Goal: Information Seeking & Learning: Learn about a topic

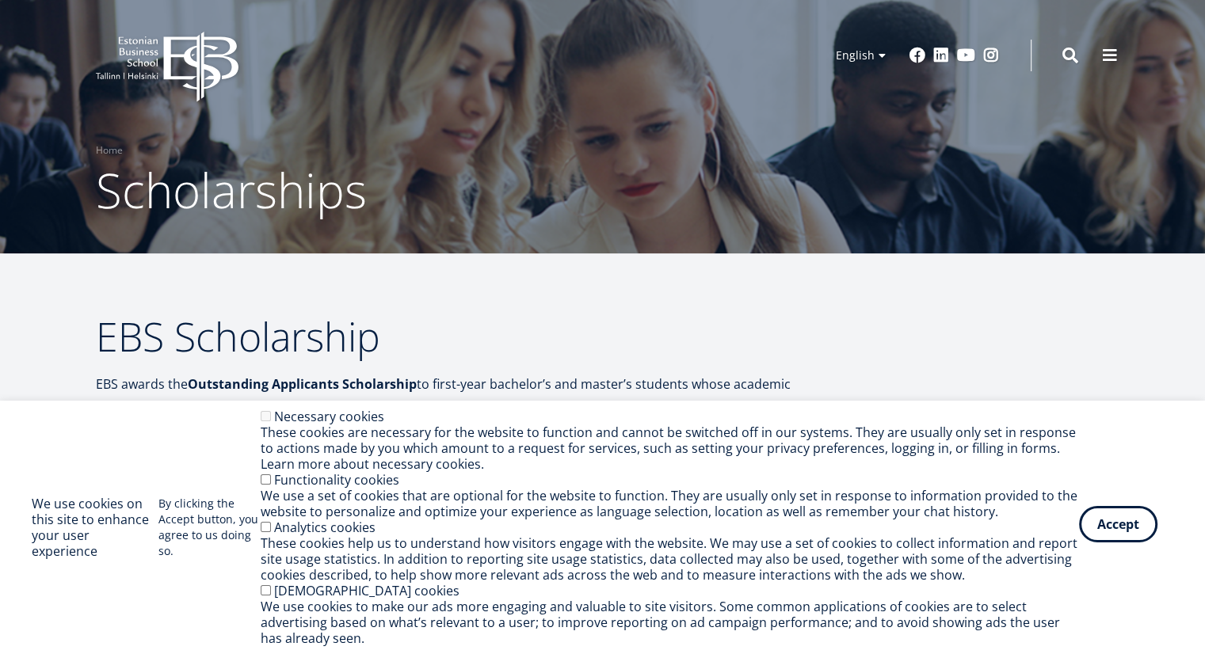
click at [1138, 527] on button "Accept" at bounding box center [1118, 524] width 78 height 36
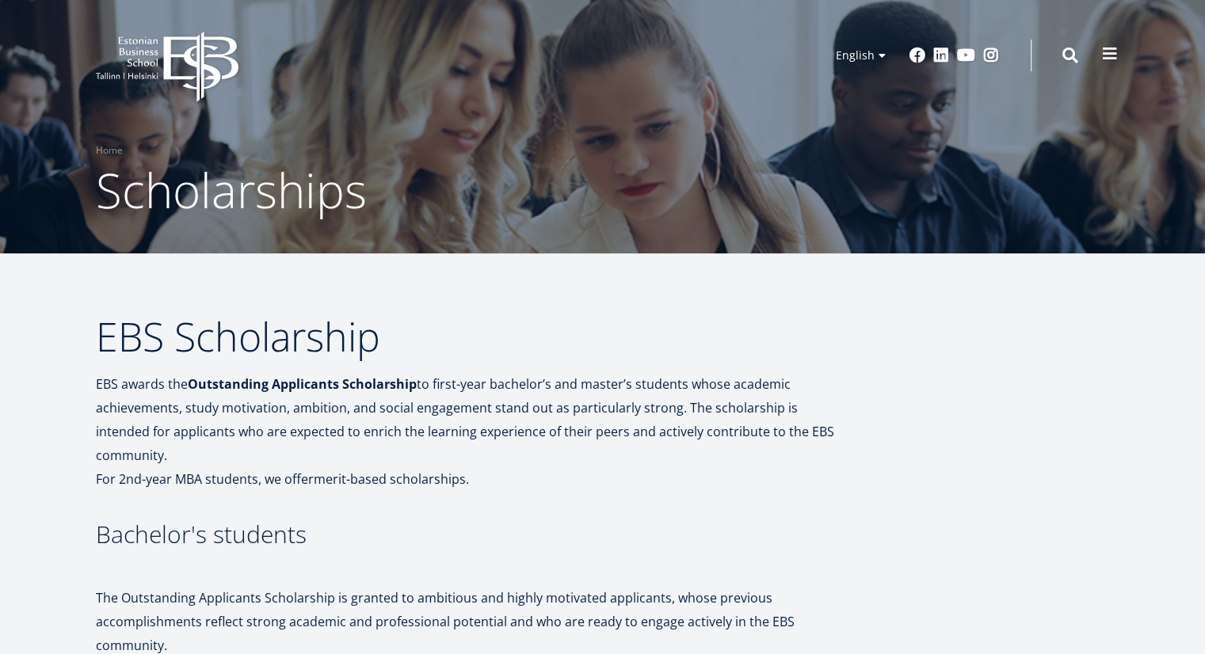
click at [1106, 54] on span at bounding box center [1110, 54] width 16 height 16
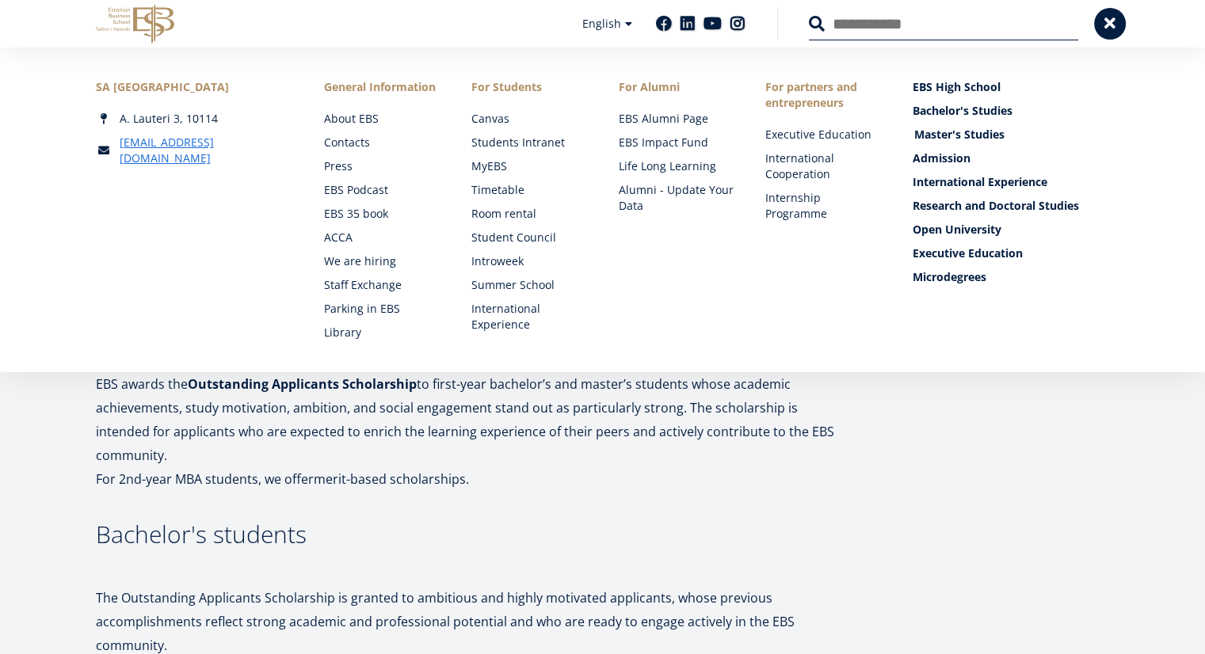
click at [978, 131] on link "Master's Studies" at bounding box center [1012, 135] width 197 height 16
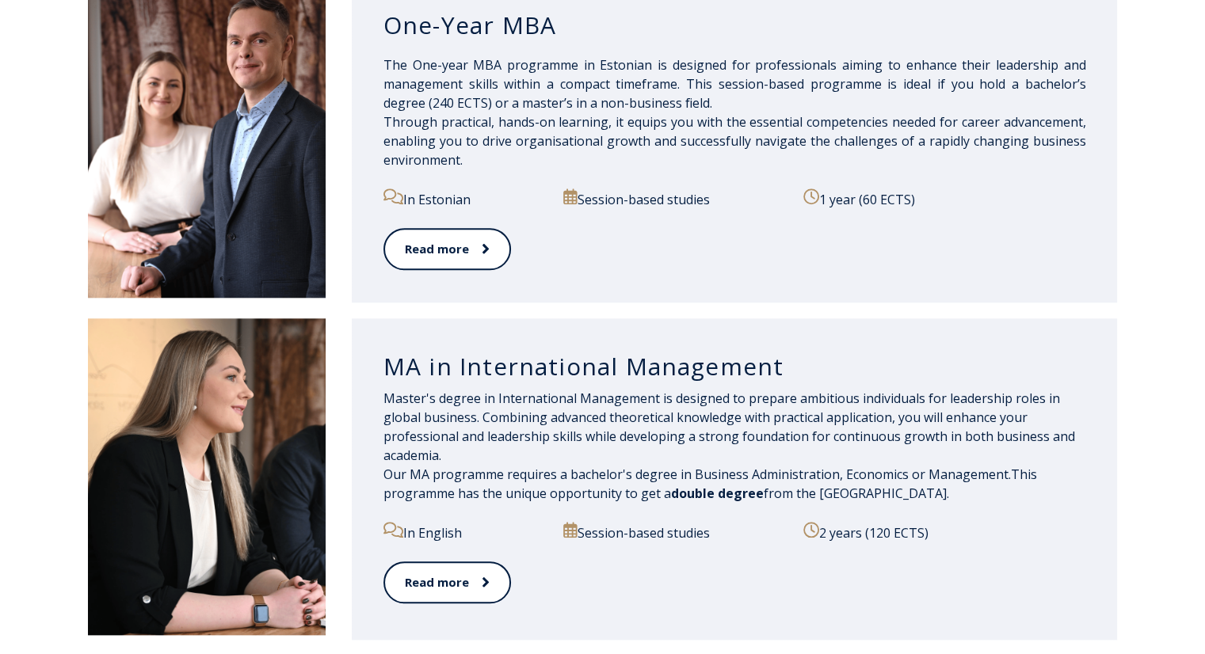
scroll to position [1505, 0]
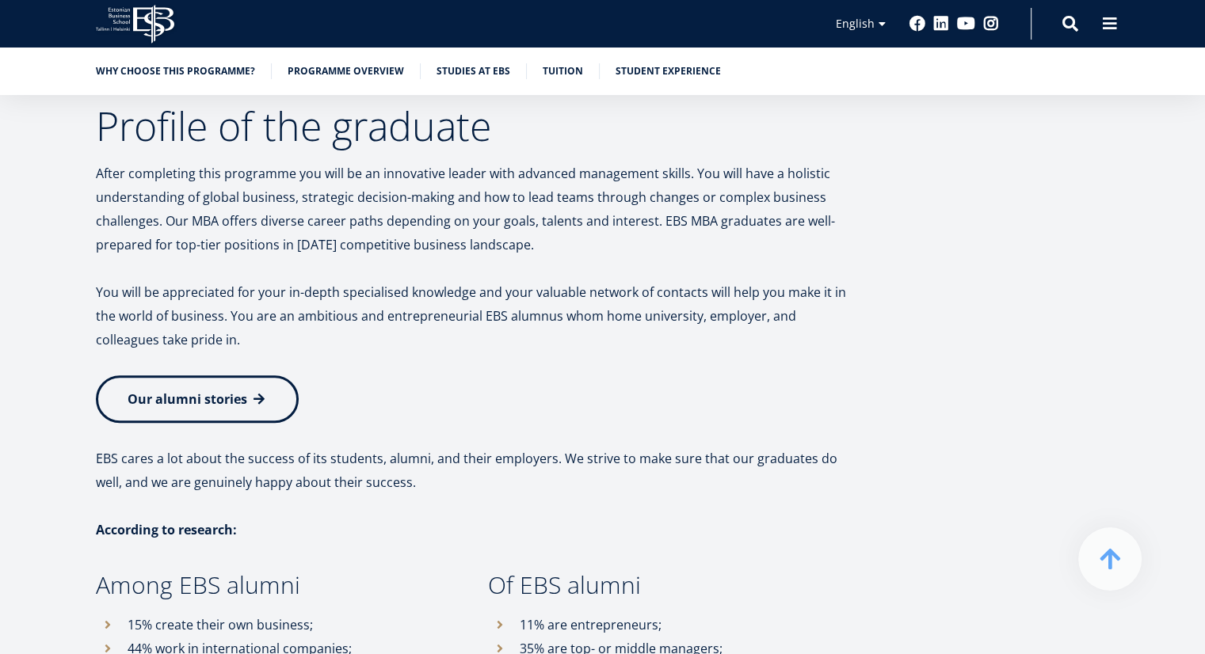
scroll to position [7049, 0]
